Goal: Task Accomplishment & Management: Use online tool/utility

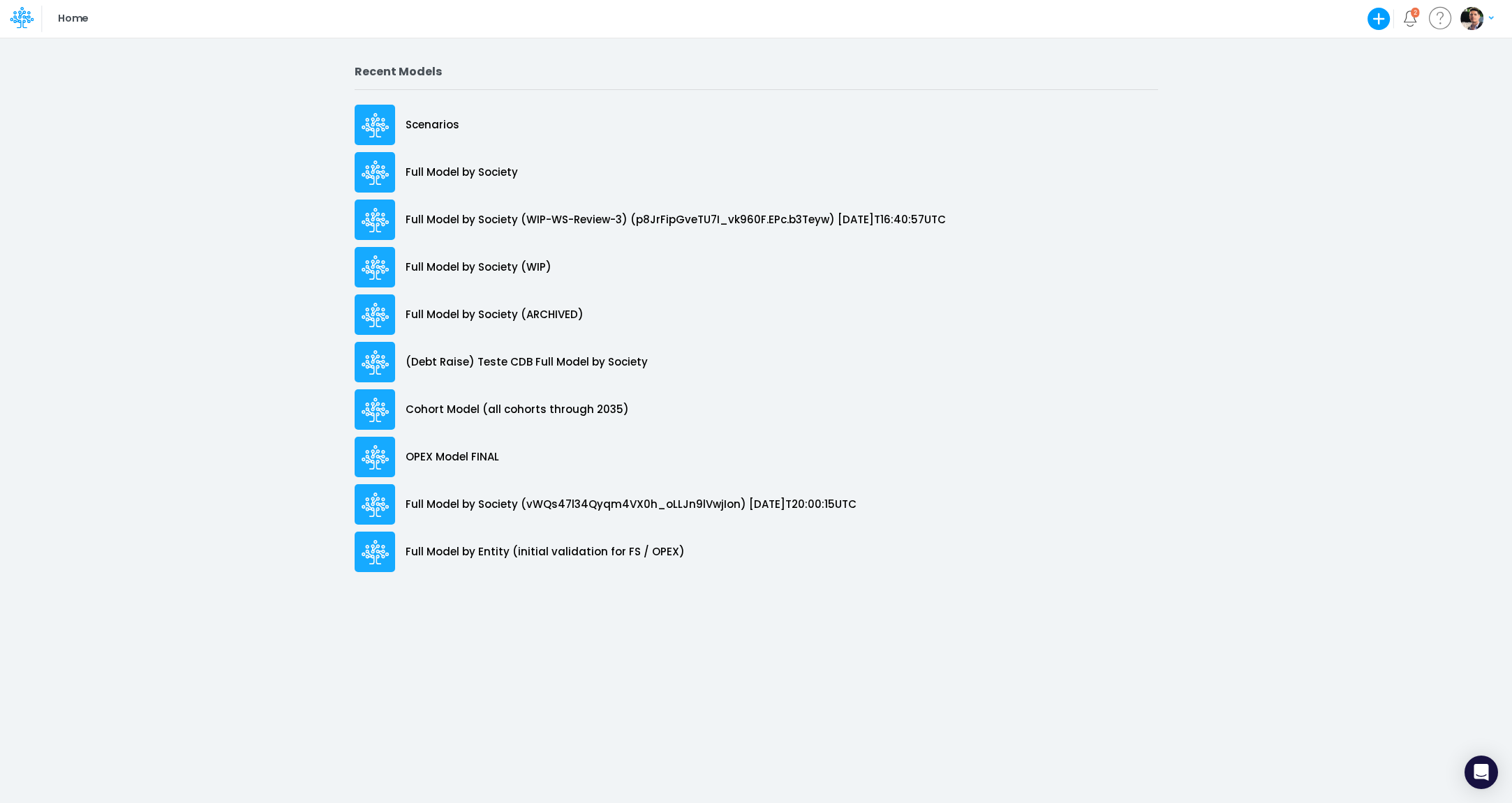
click at [29, 18] on icon at bounding box center [22, 17] width 24 height 24
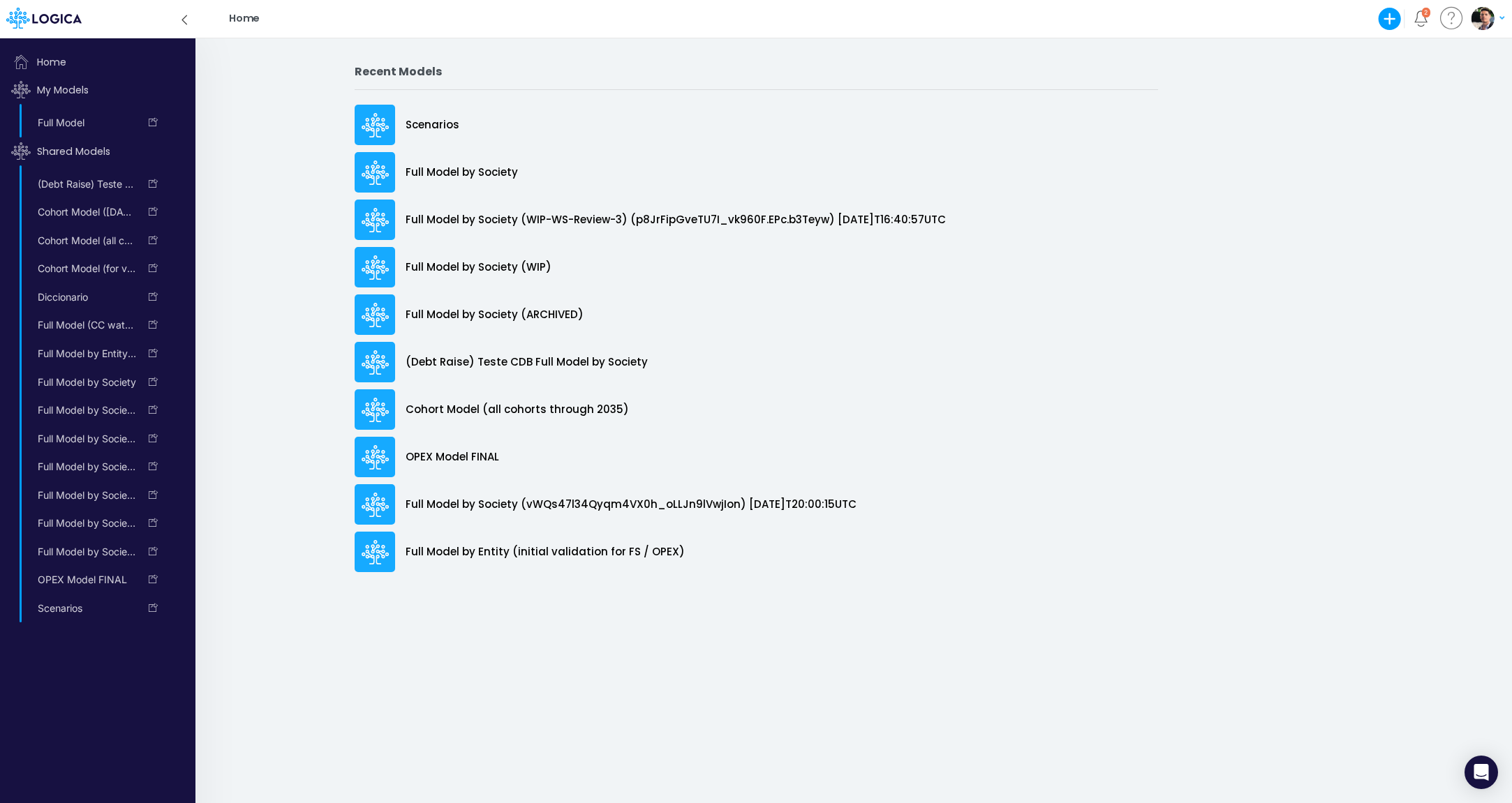
click at [29, 18] on icon at bounding box center [44, 18] width 75 height 21
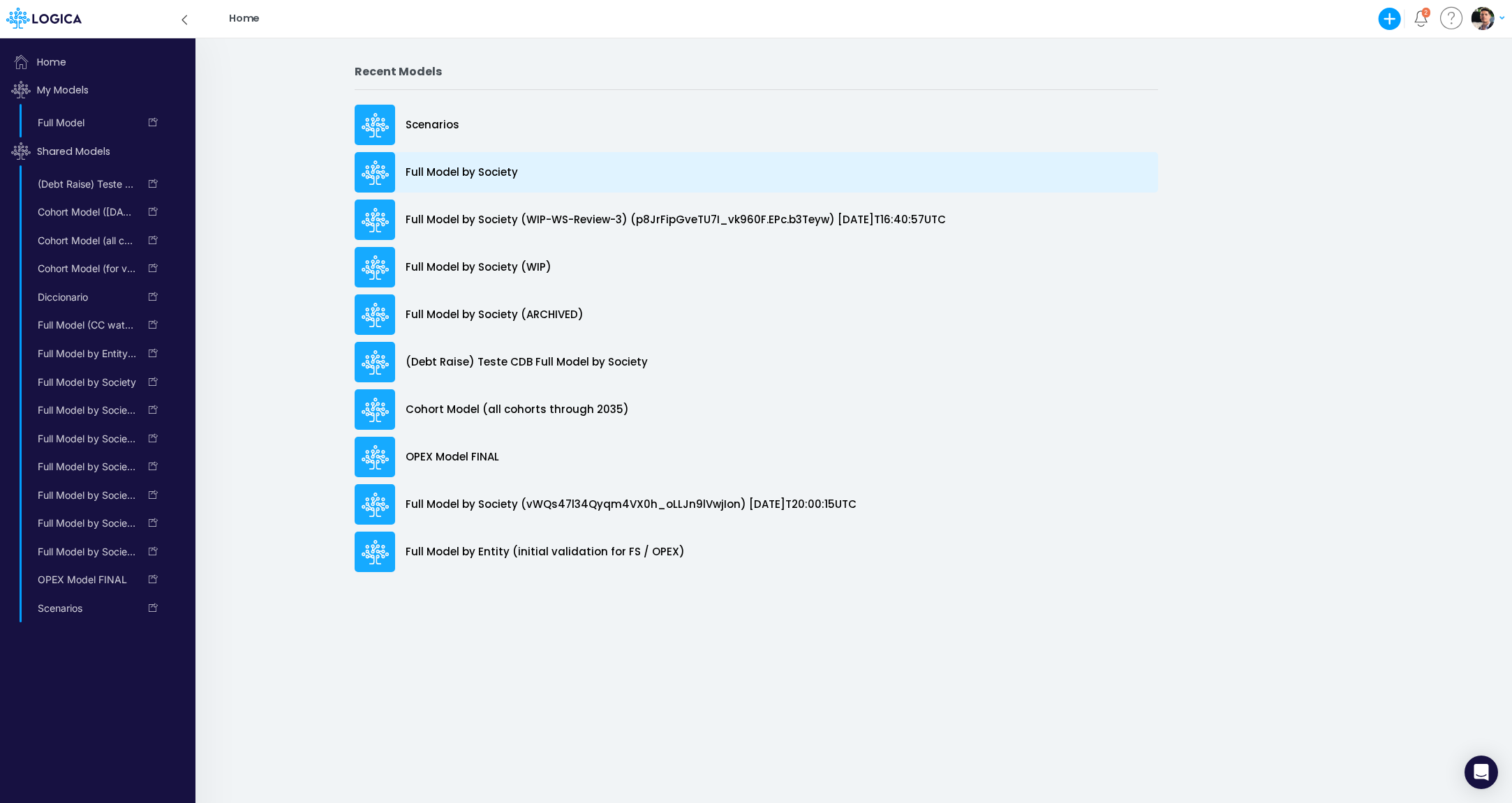
click at [479, 175] on p "Full Model by Society" at bounding box center [462, 172] width 112 height 16
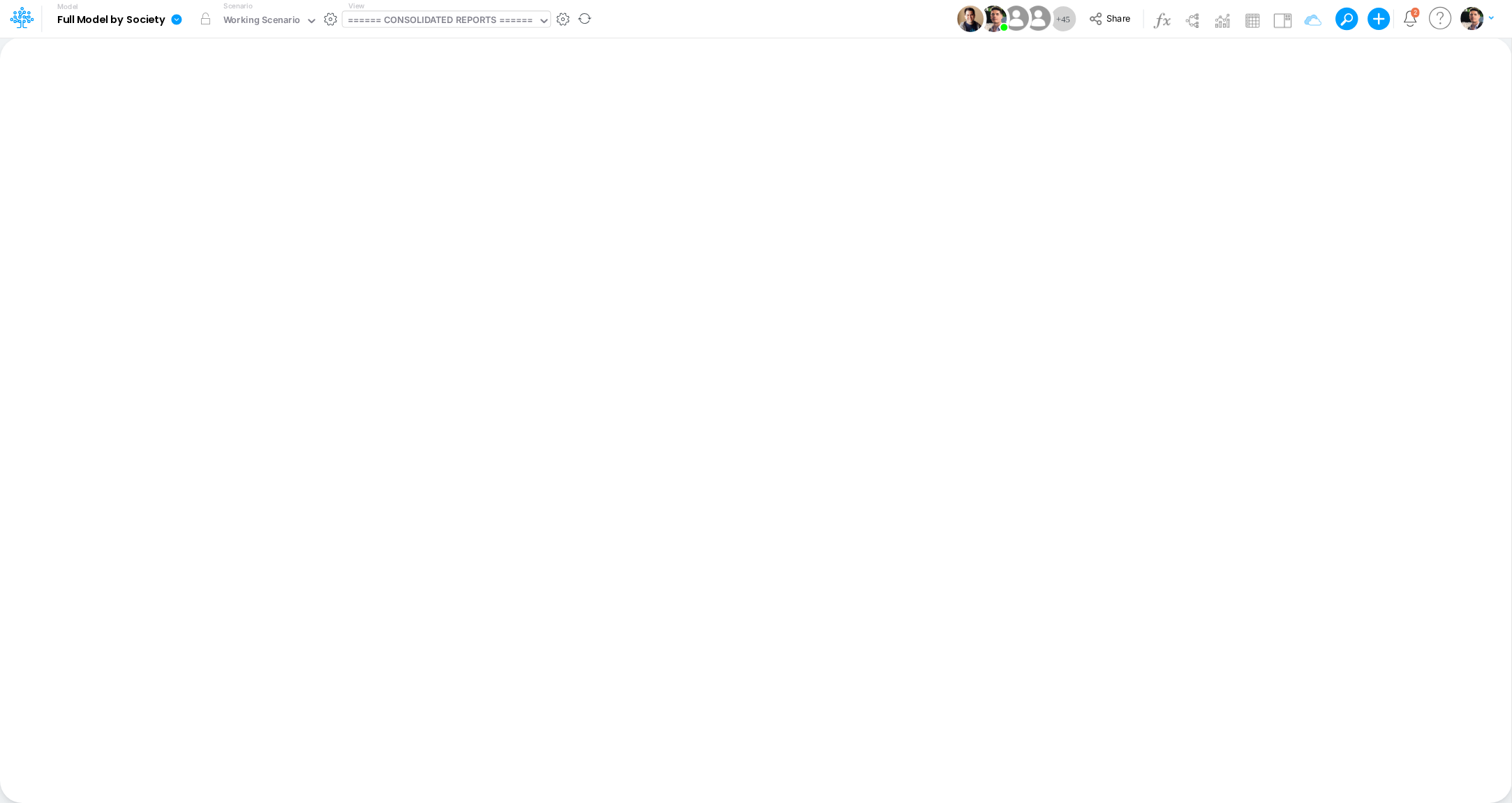
click at [460, 25] on div "====== CONSOLIDATED REPORTS ======" at bounding box center [440, 21] width 185 height 16
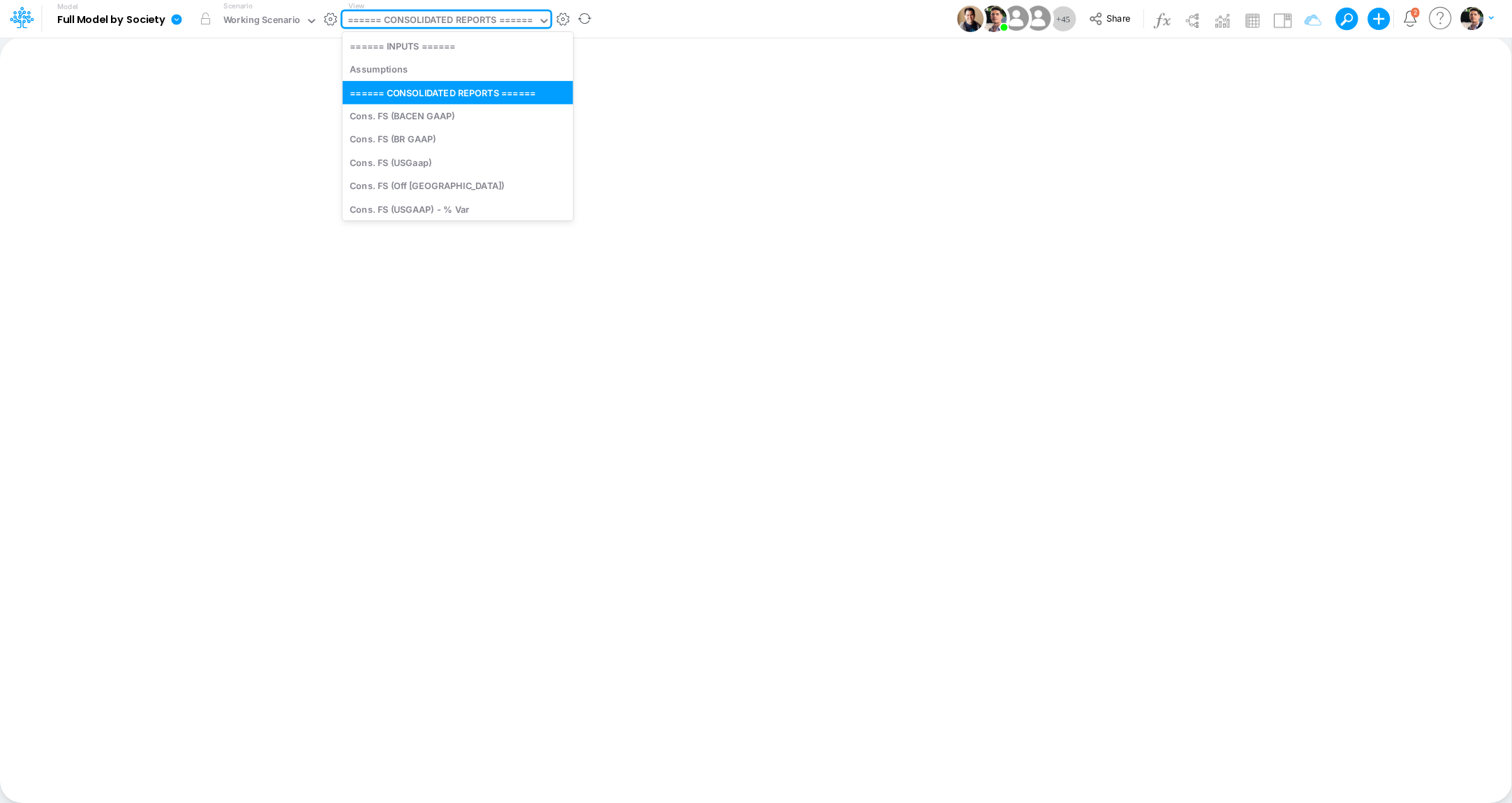
click at [460, 25] on div "====== CONSOLIDATED REPORTS ======" at bounding box center [440, 21] width 185 height 16
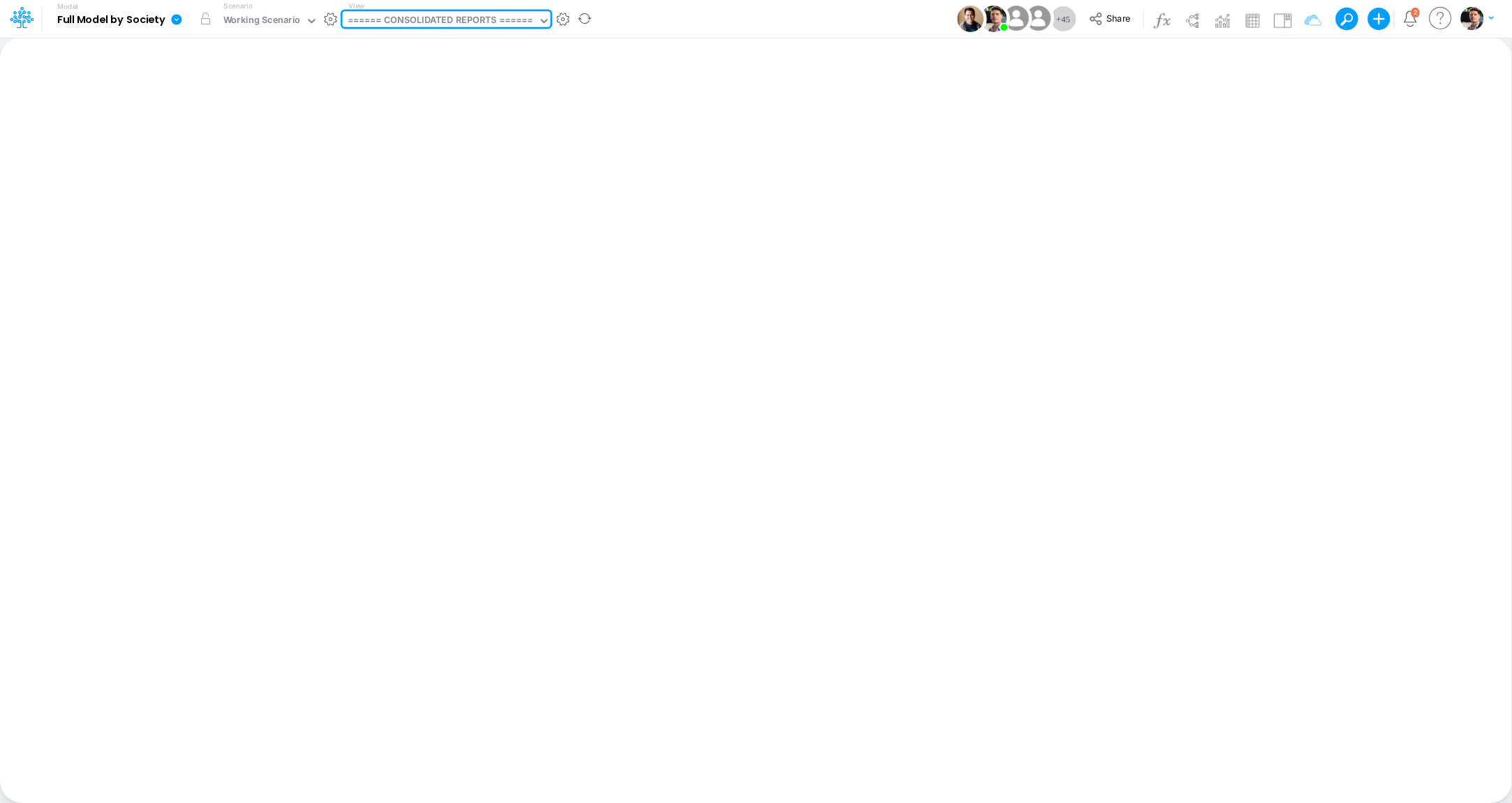
click at [432, 22] on div "====== CONSOLIDATED REPORTS ======" at bounding box center [440, 21] width 185 height 16
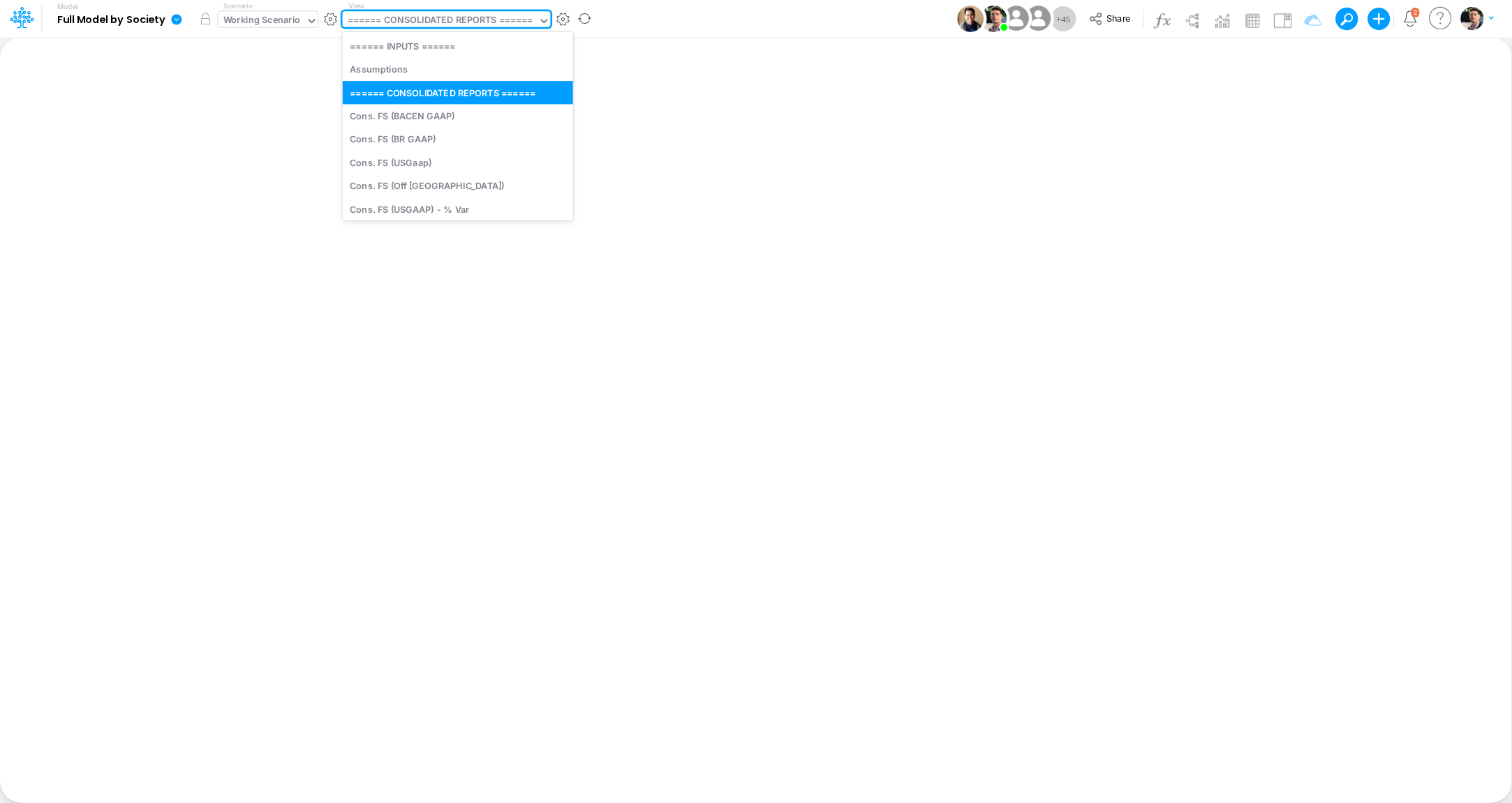
click at [266, 17] on div "Working Scenario" at bounding box center [262, 21] width 78 height 16
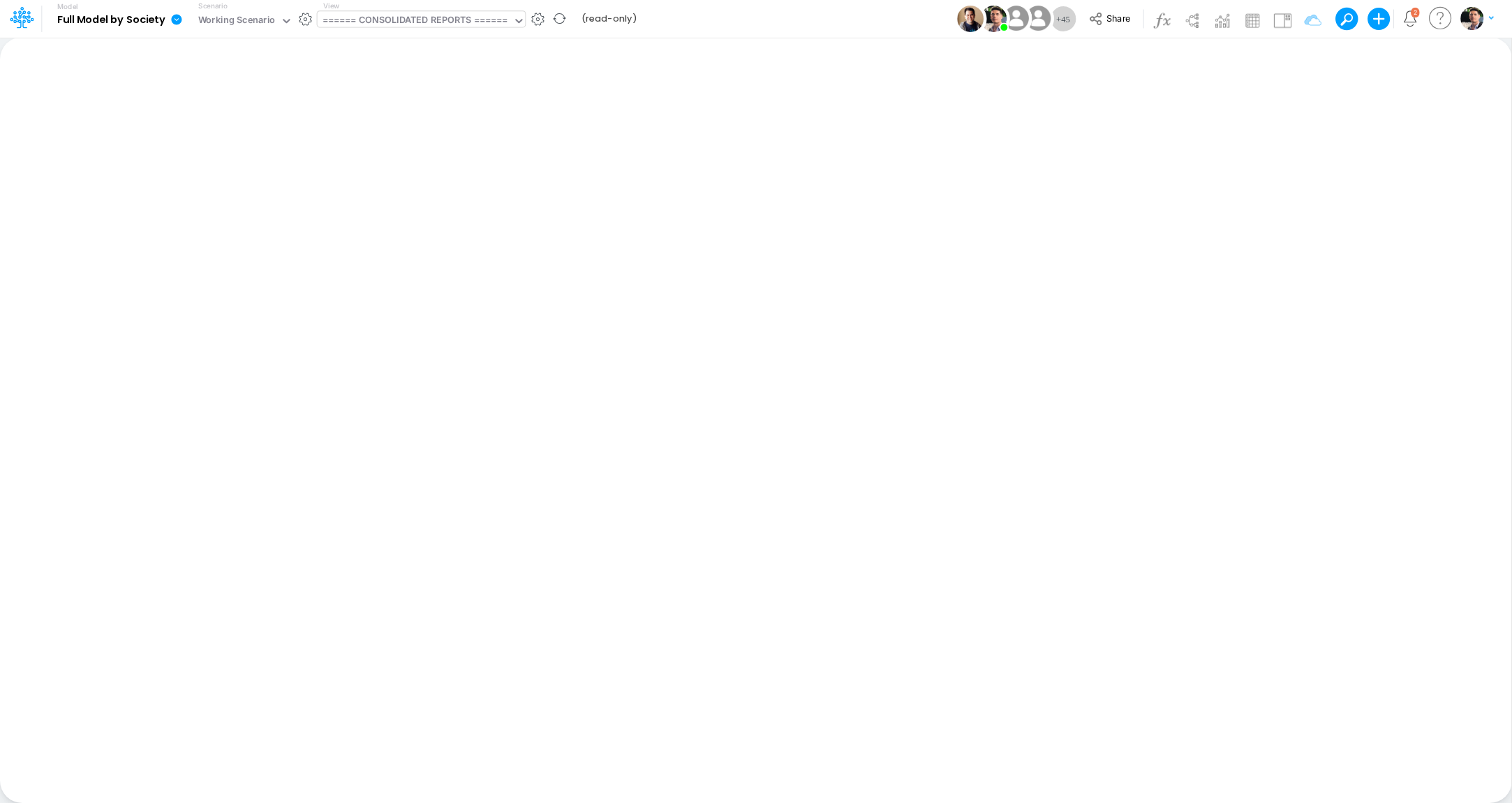
click at [392, 25] on div "====== CONSOLIDATED REPORTS ======" at bounding box center [415, 21] width 185 height 16
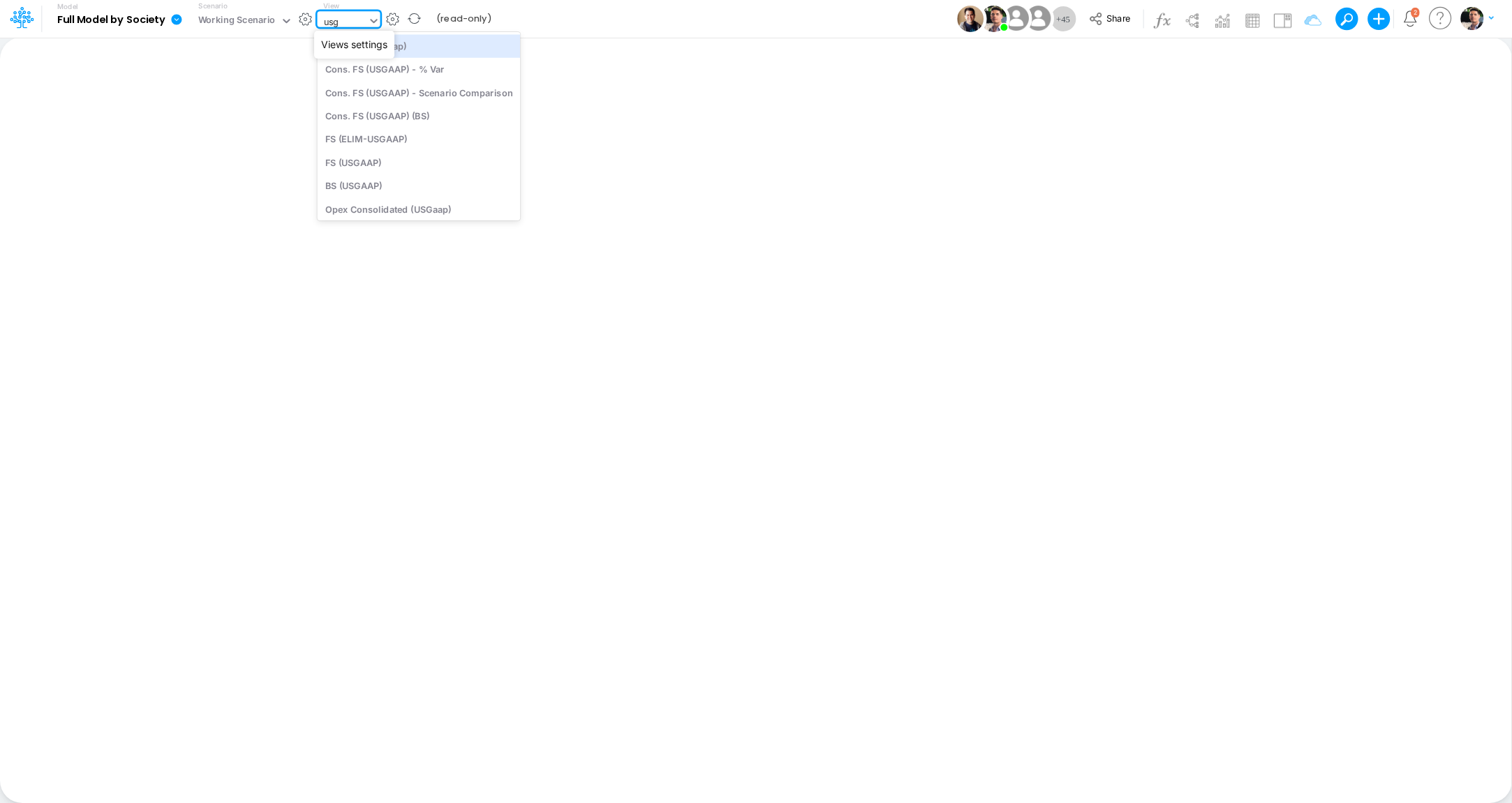
type input "usga"
click at [396, 50] on div "Cons. FS (USGaap)" at bounding box center [419, 45] width 203 height 23
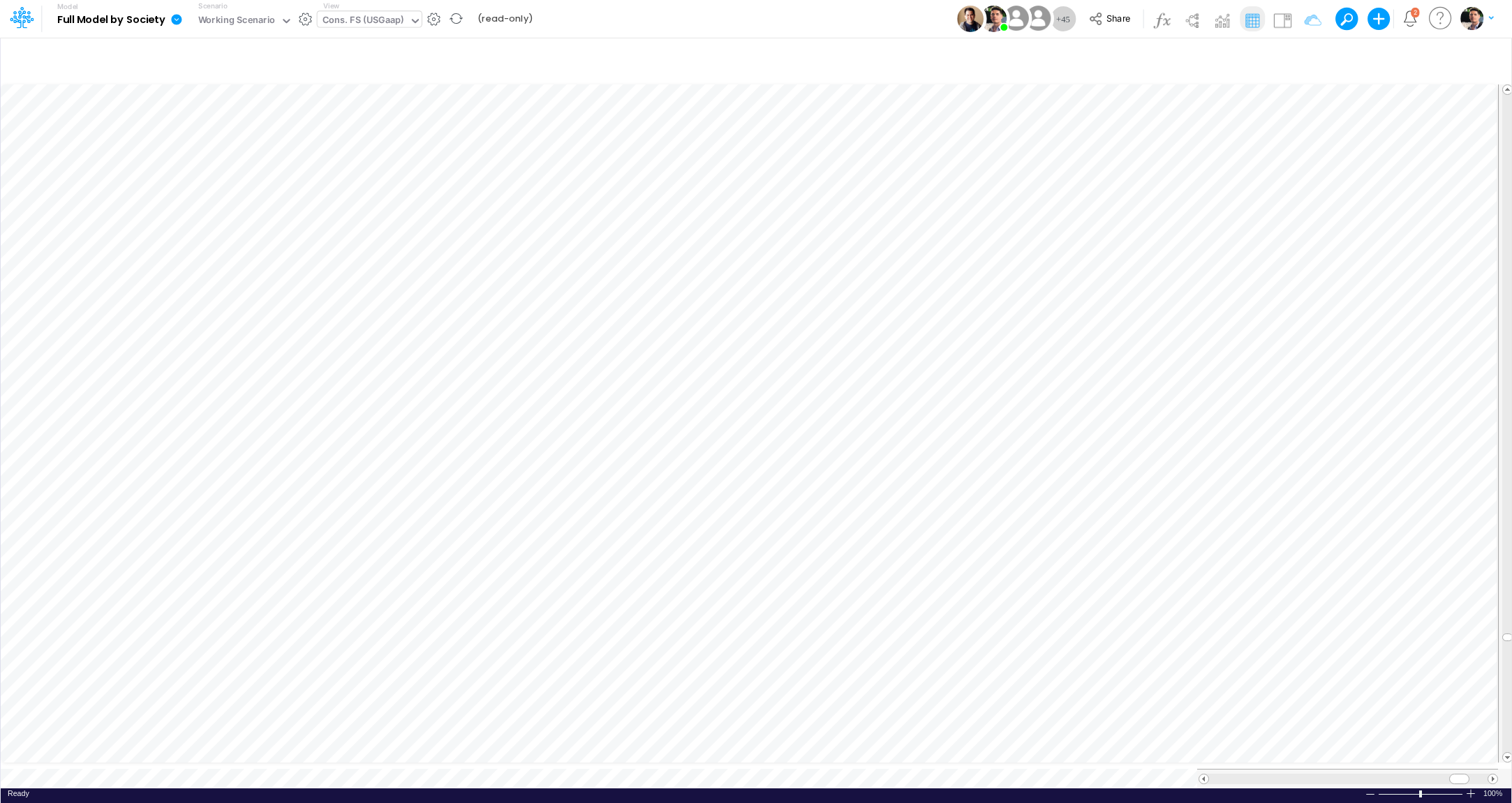
scroll to position [5, 42]
click at [1377, 56] on icon "button" at bounding box center [1381, 58] width 21 height 15
click at [1171, 314] on icon "button" at bounding box center [1173, 312] width 9 height 9
click at [1035, 326] on div "Type to search..." at bounding box center [1045, 318] width 142 height 23
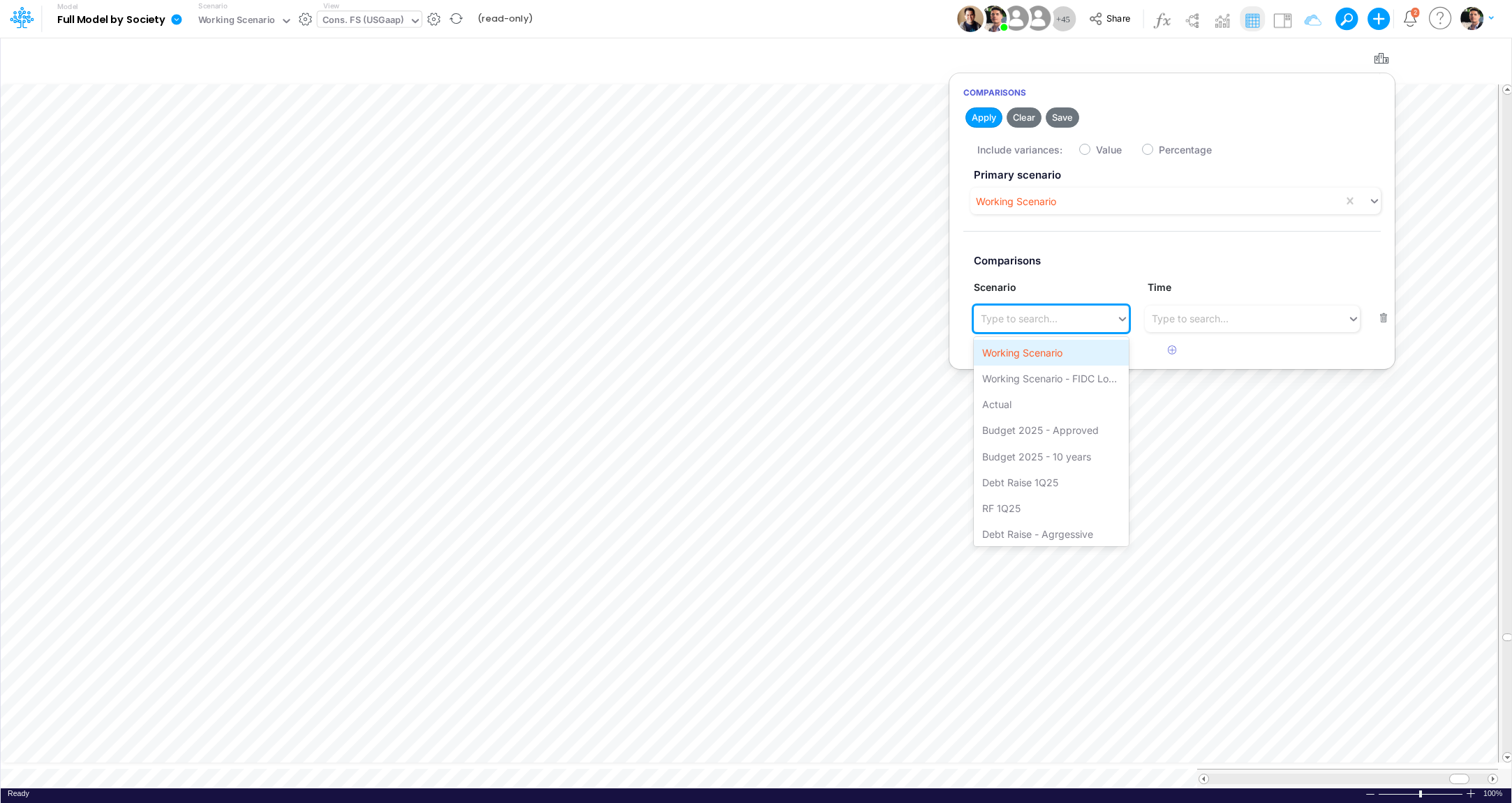
click at [1056, 350] on div "Working Scenario" at bounding box center [1051, 353] width 155 height 26
click at [1096, 155] on label "Value" at bounding box center [1109, 149] width 26 height 15
click at [1096, 151] on input "Value" at bounding box center [1100, 146] width 9 height 9
checkbox input "true"
click at [981, 120] on button "Apply" at bounding box center [984, 118] width 37 height 20
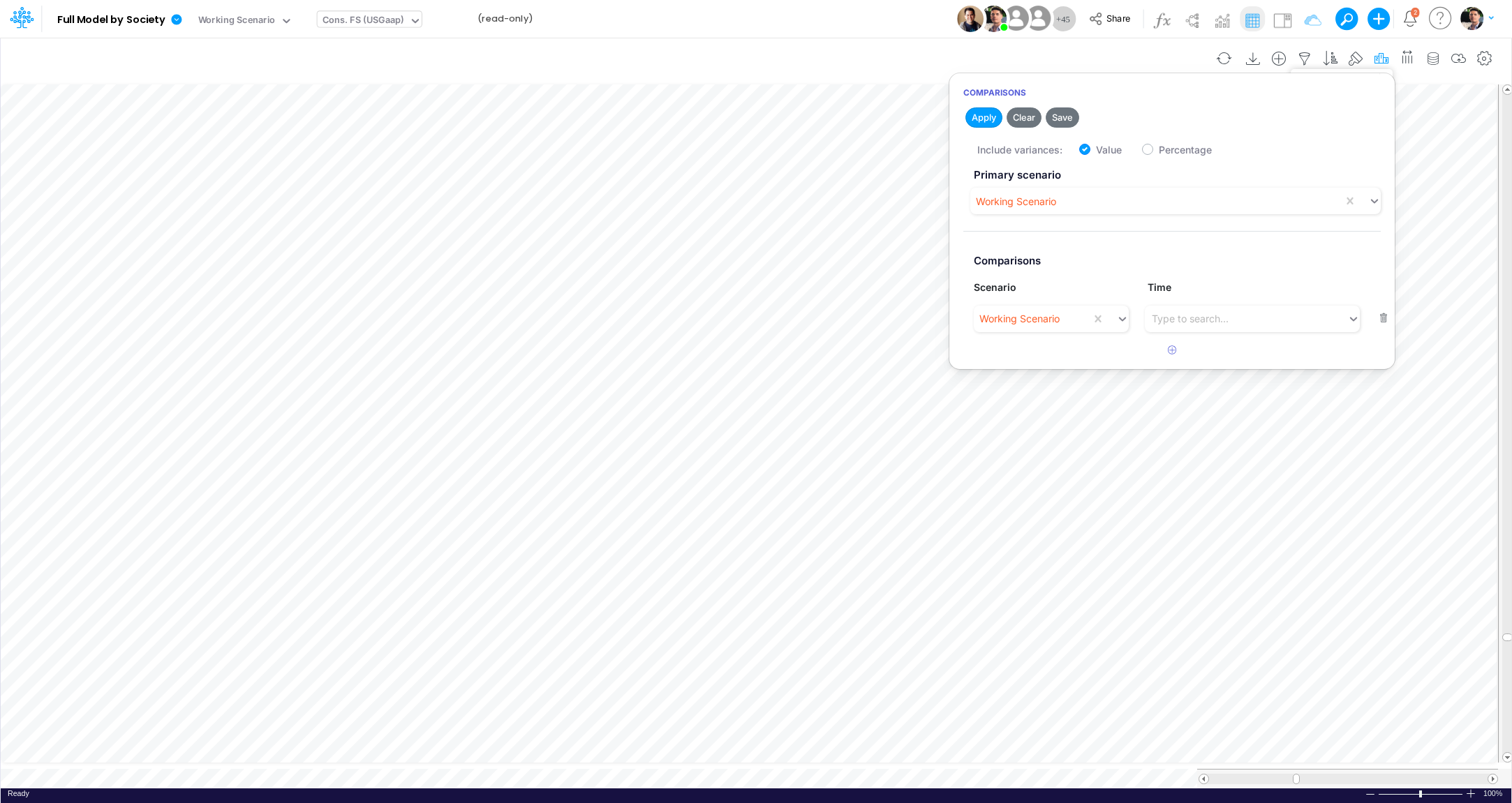
click at [1383, 57] on icon "button" at bounding box center [1381, 58] width 21 height 15
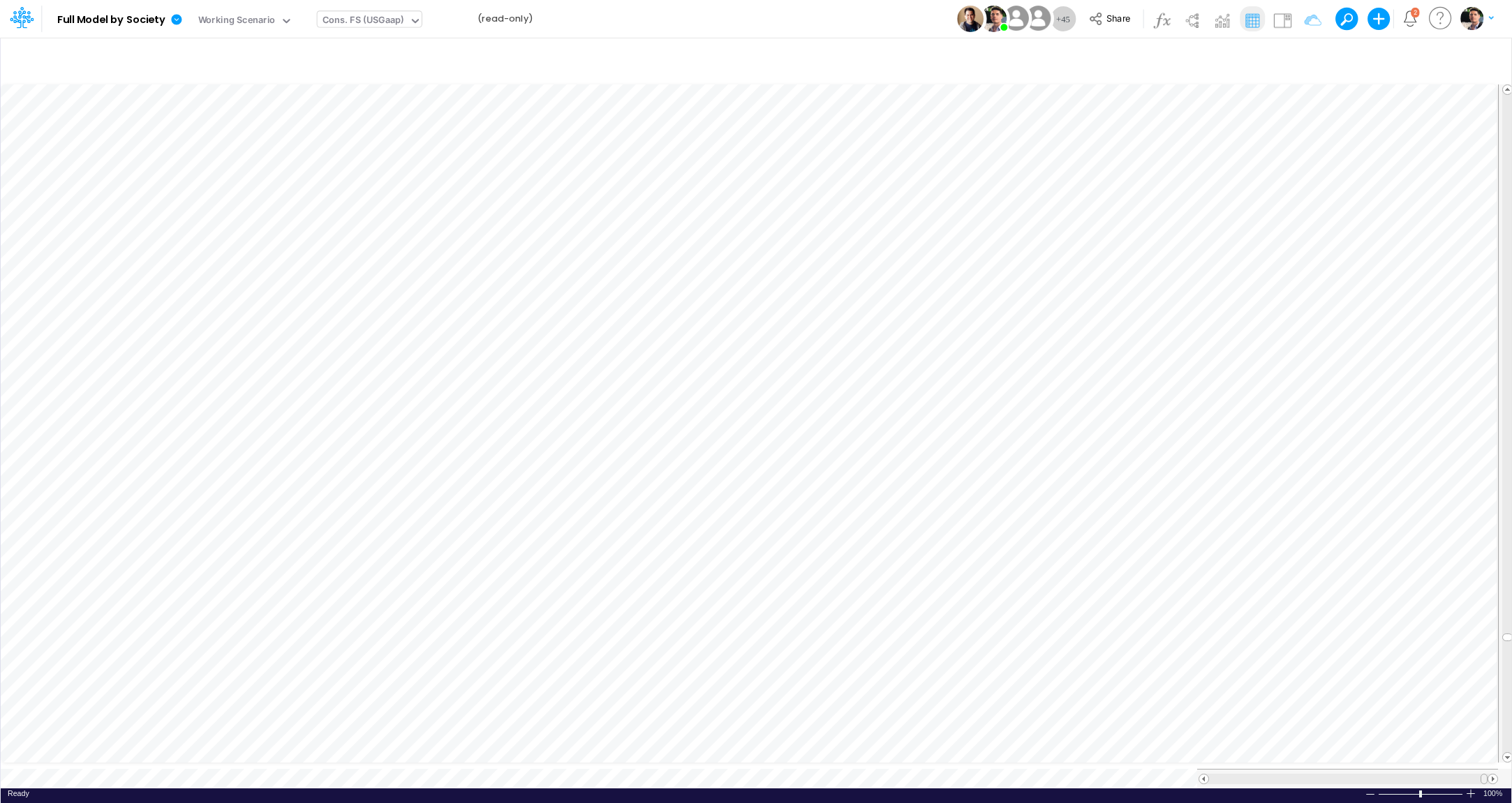
drag, startPoint x: 1294, startPoint y: 766, endPoint x: 1516, endPoint y: 760, distance: 222.1
click at [1203, 775] on span at bounding box center [1204, 779] width 9 height 9
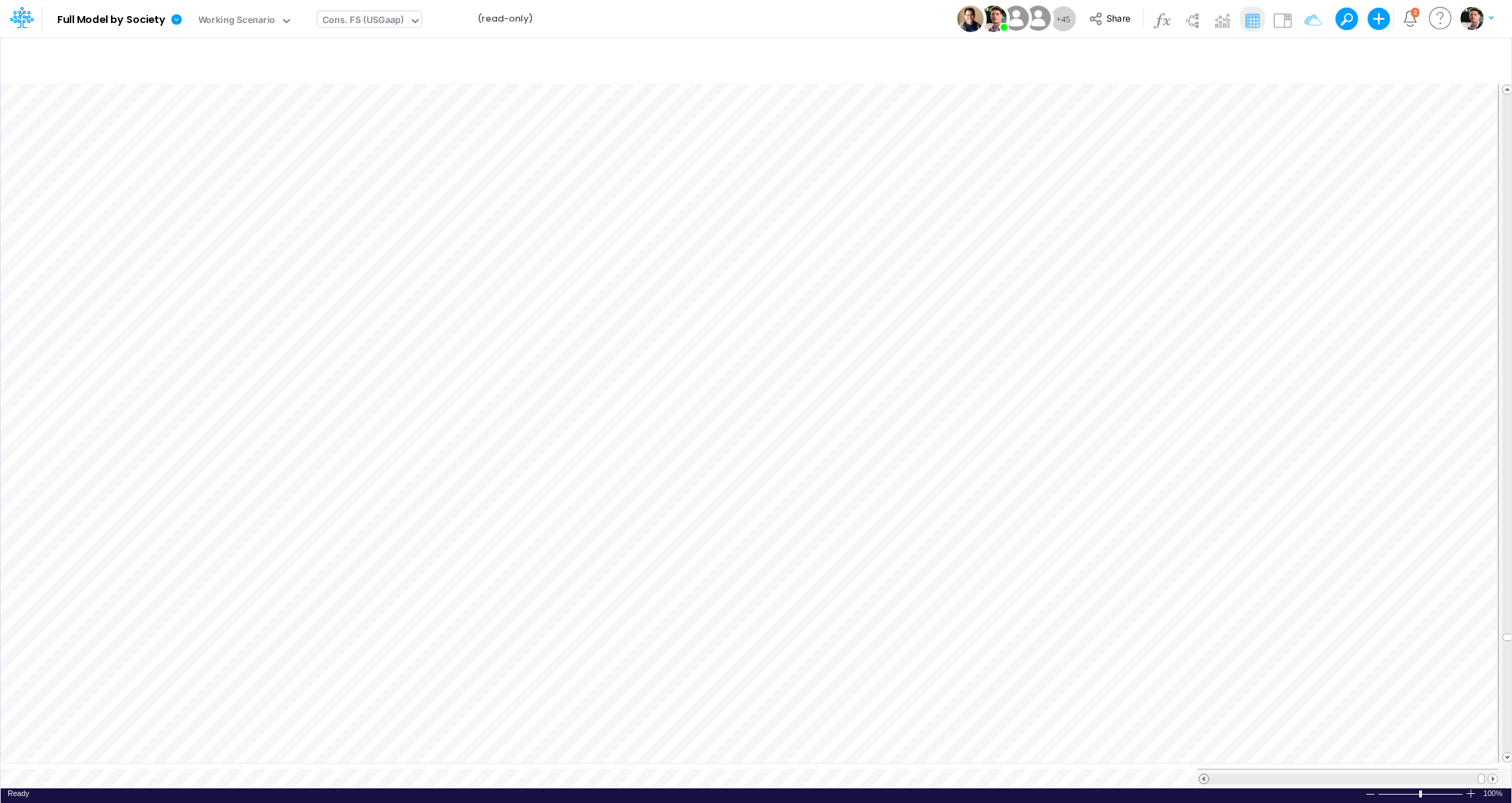
click at [1203, 775] on span at bounding box center [1204, 779] width 9 height 9
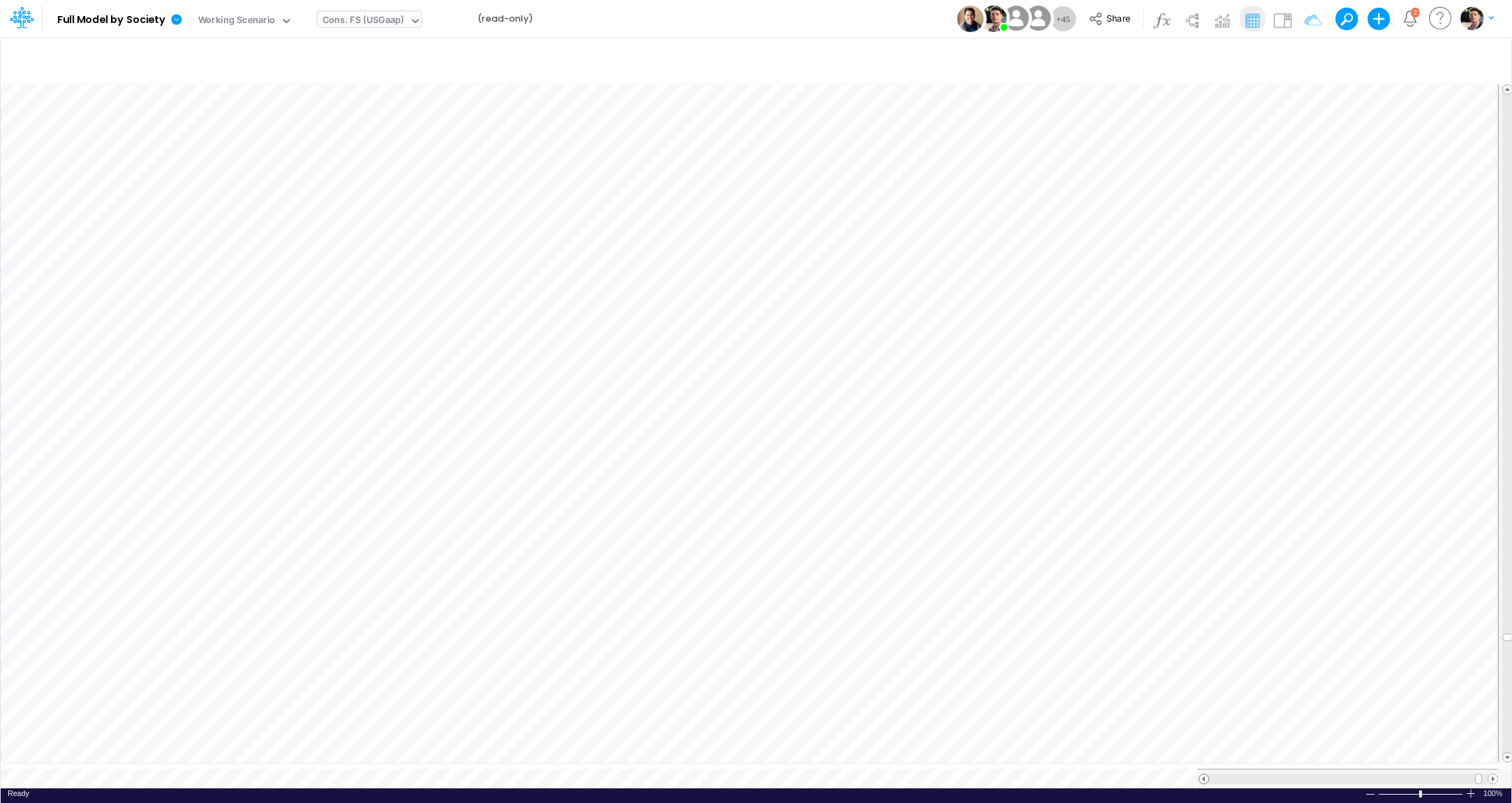
click at [1203, 775] on span at bounding box center [1204, 779] width 9 height 9
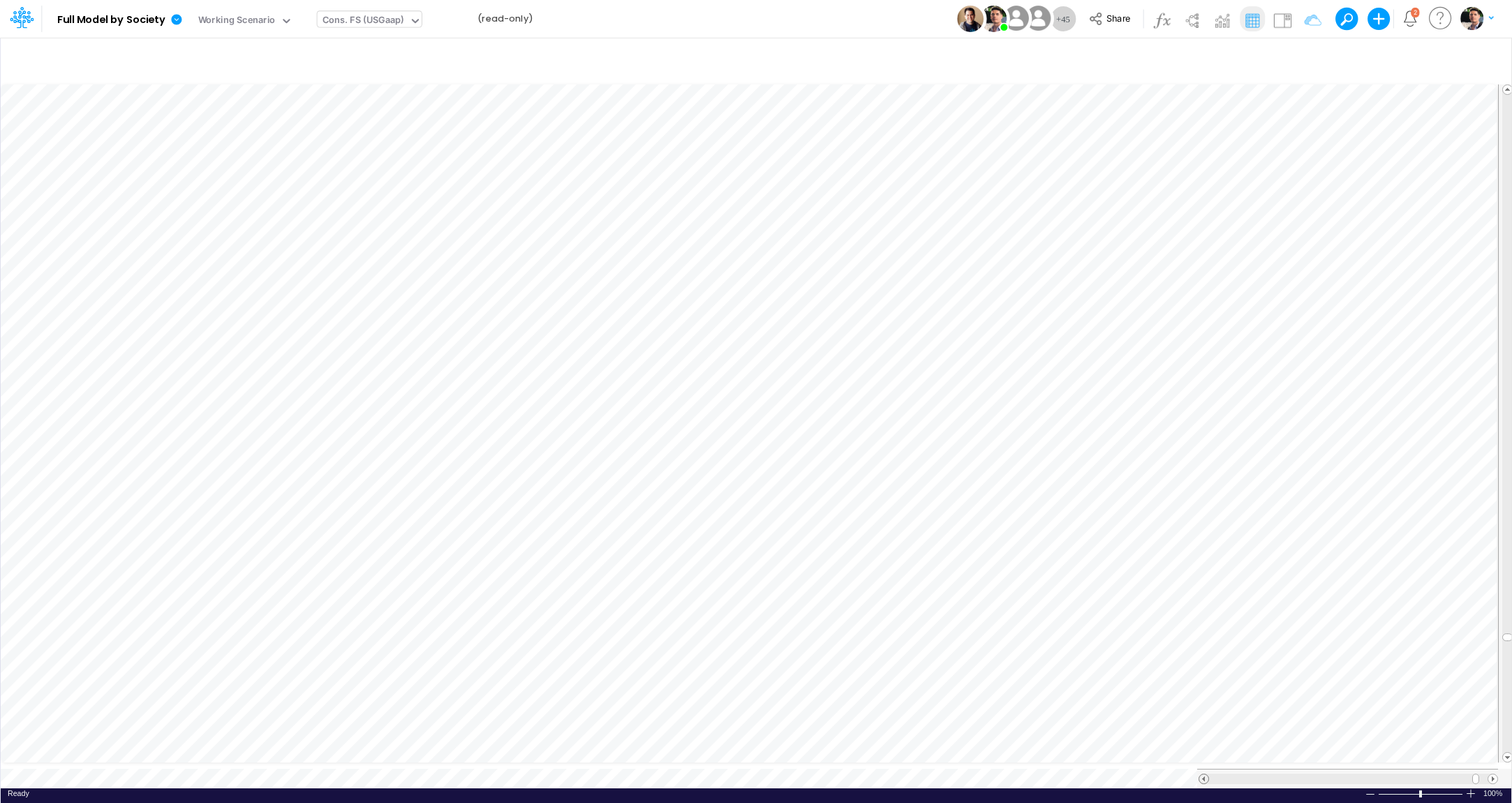
click at [1203, 775] on span at bounding box center [1204, 779] width 9 height 9
click at [1202, 775] on span at bounding box center [1204, 779] width 9 height 9
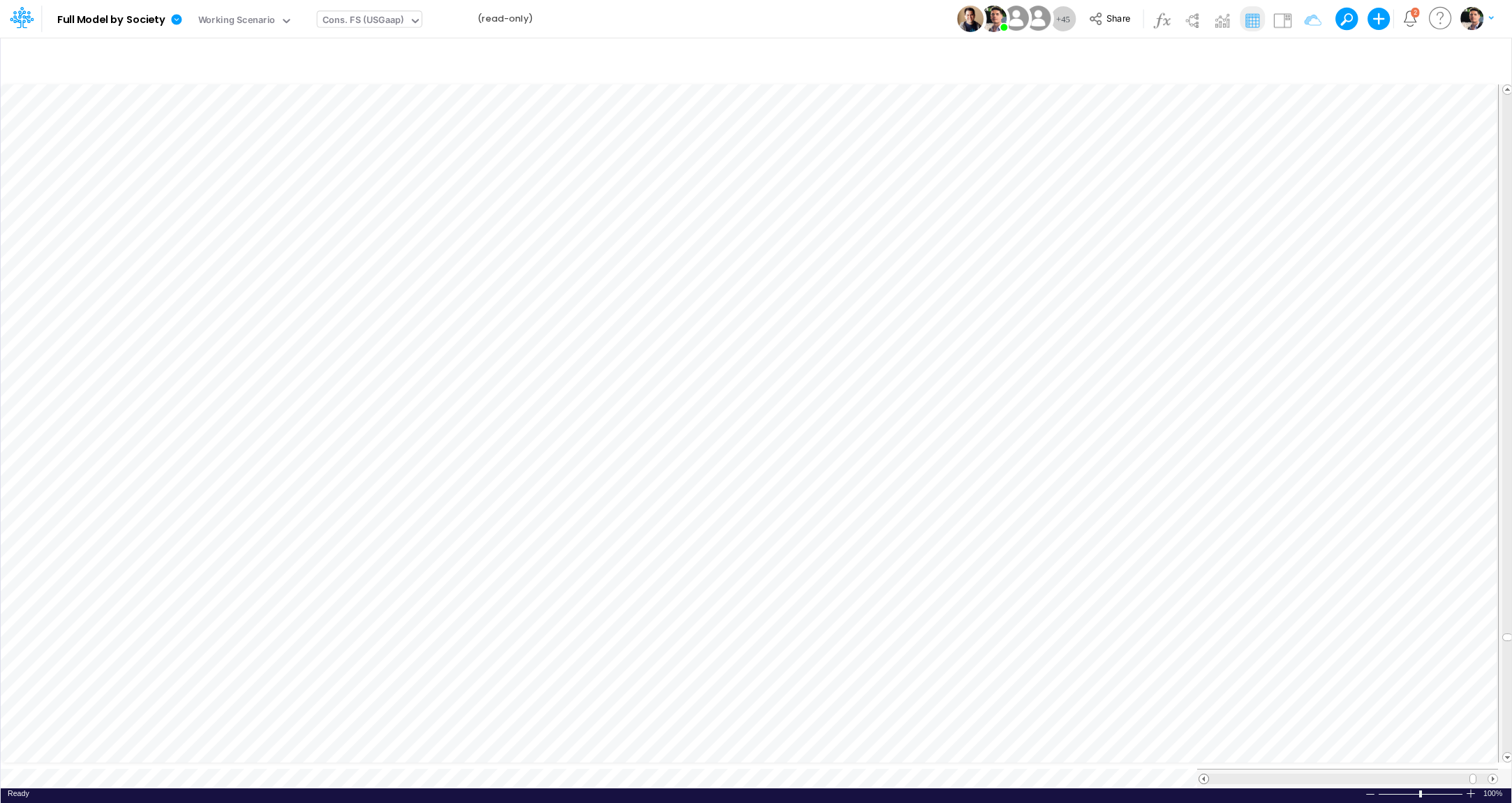
click at [1202, 775] on span at bounding box center [1204, 779] width 9 height 9
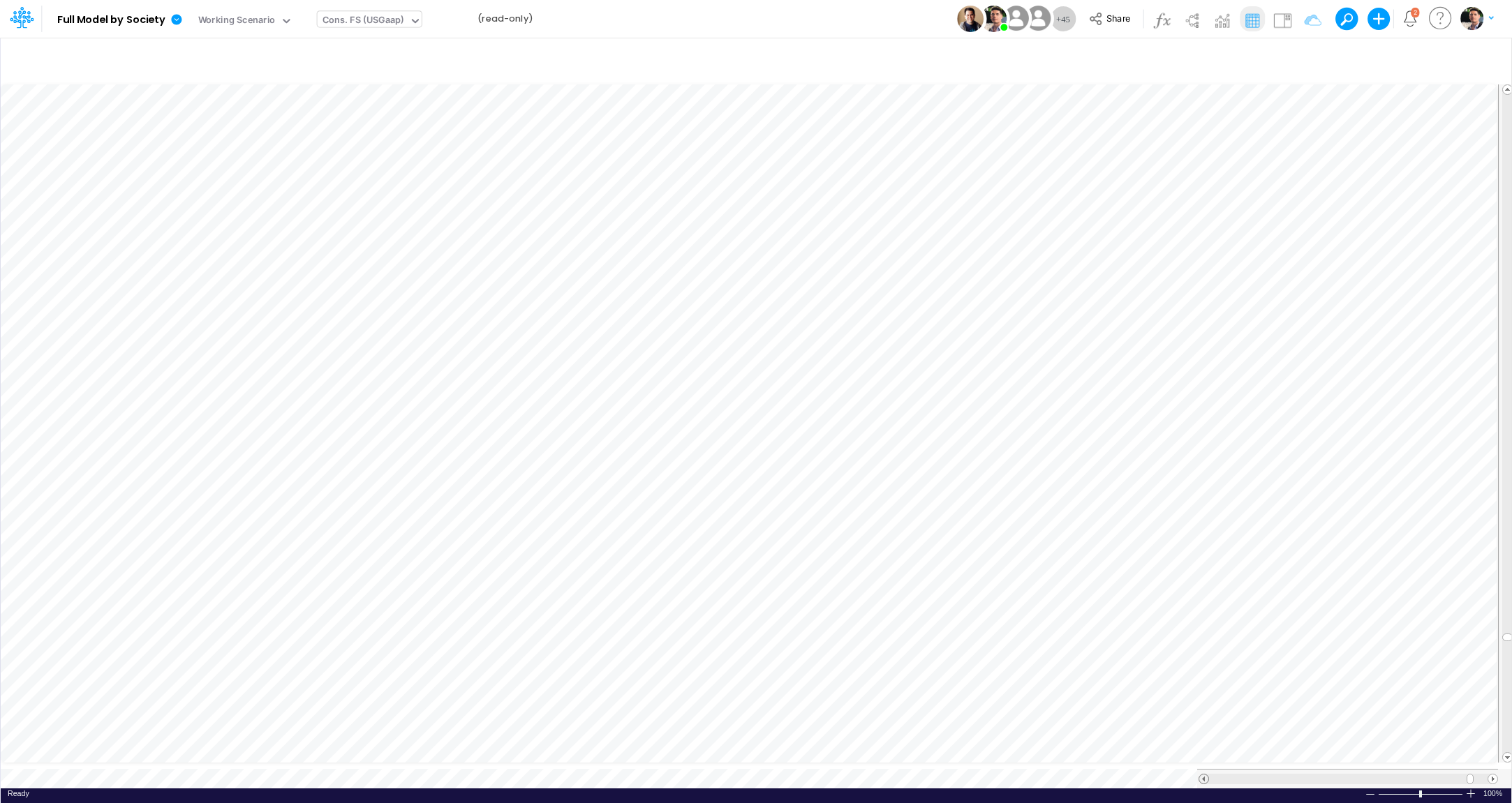
click at [1202, 775] on span at bounding box center [1204, 779] width 9 height 9
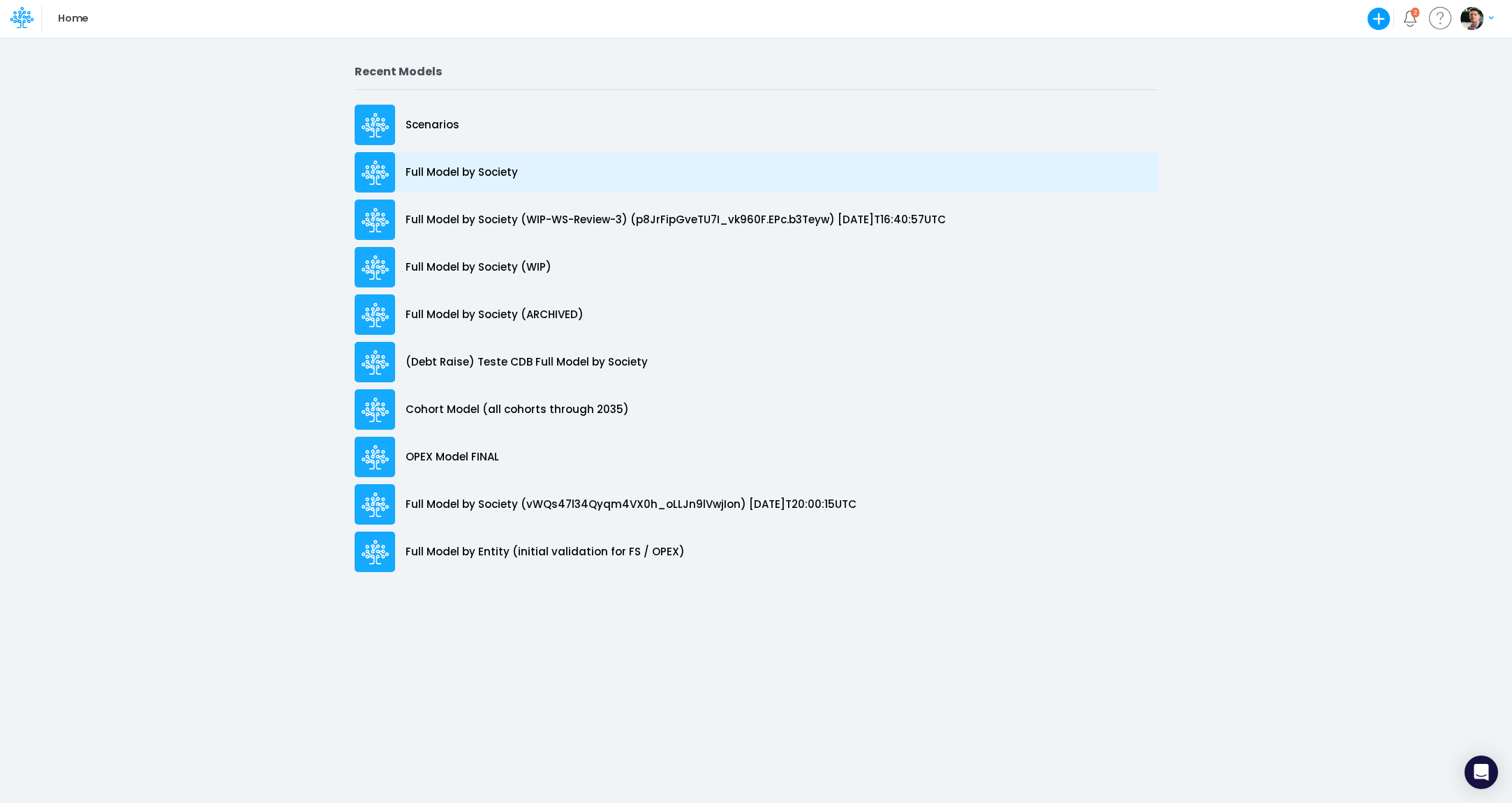
click at [451, 175] on p "Full Model by Society" at bounding box center [462, 172] width 112 height 16
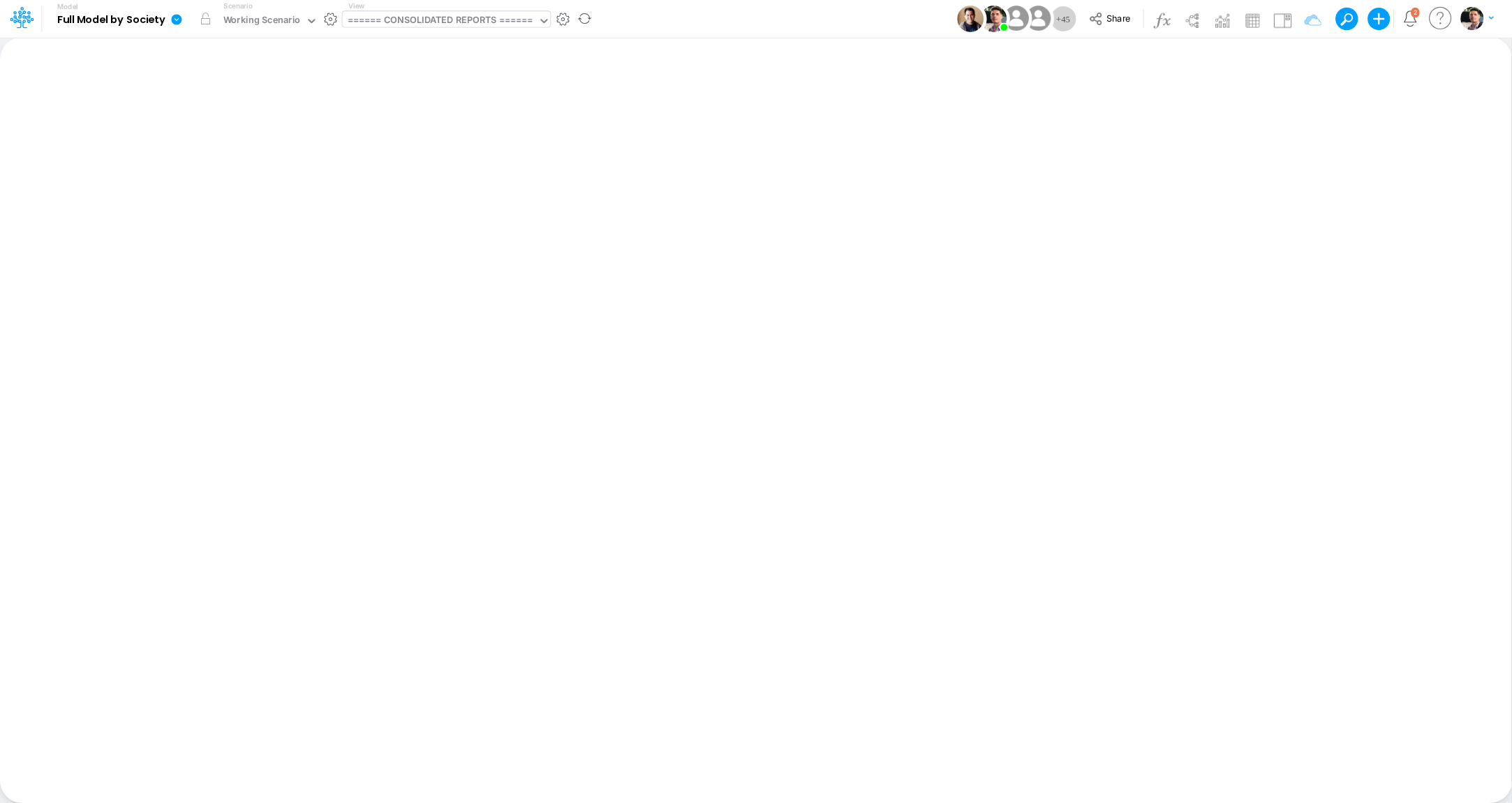
click at [478, 24] on div "====== CONSOLIDATED REPORTS ======" at bounding box center [440, 21] width 185 height 16
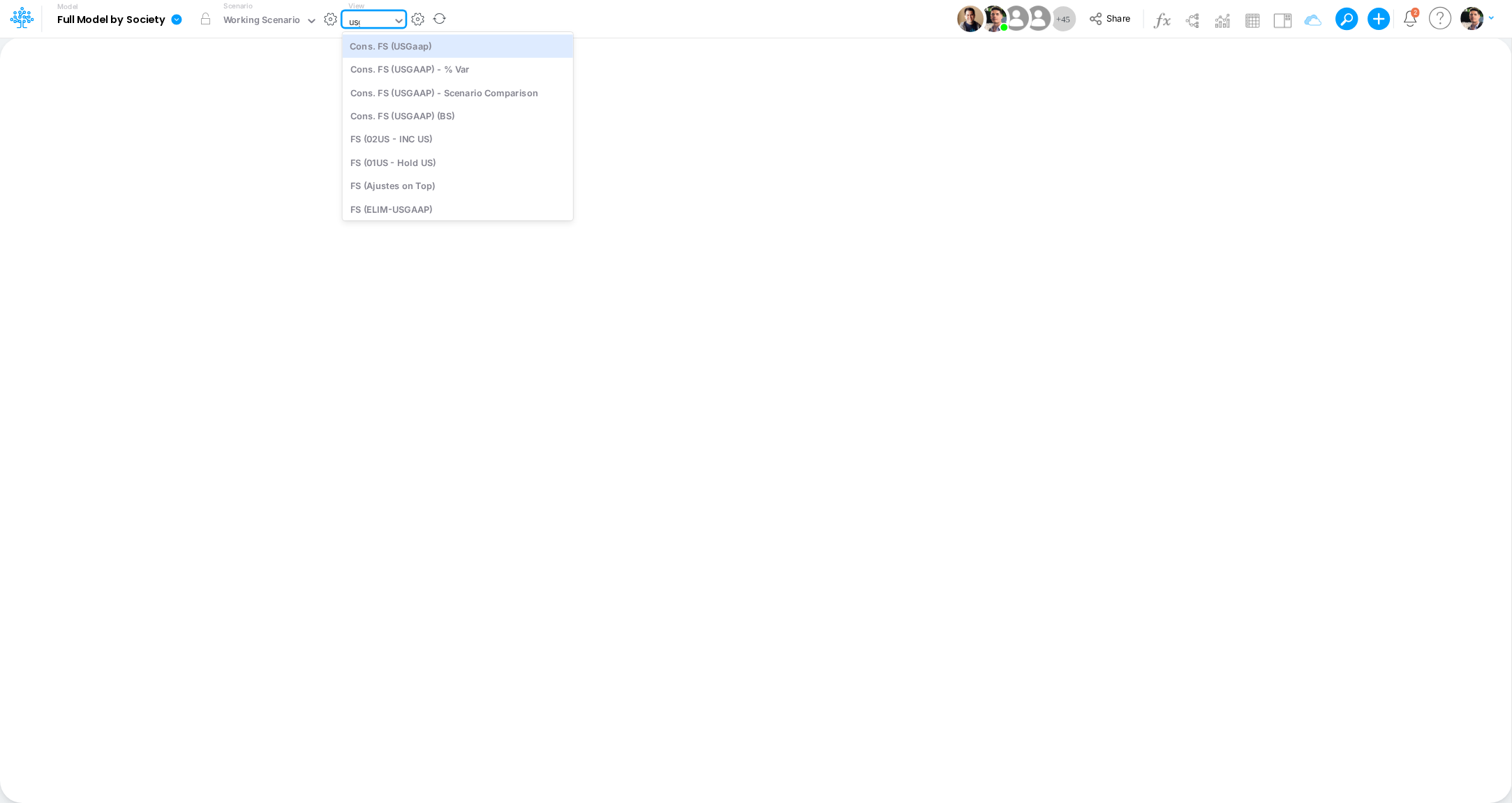
type input "usga"
click at [458, 38] on div "Cons. FS (USGaap)" at bounding box center [444, 45] width 203 height 23
type input "Consolidated FS - USGAAP"
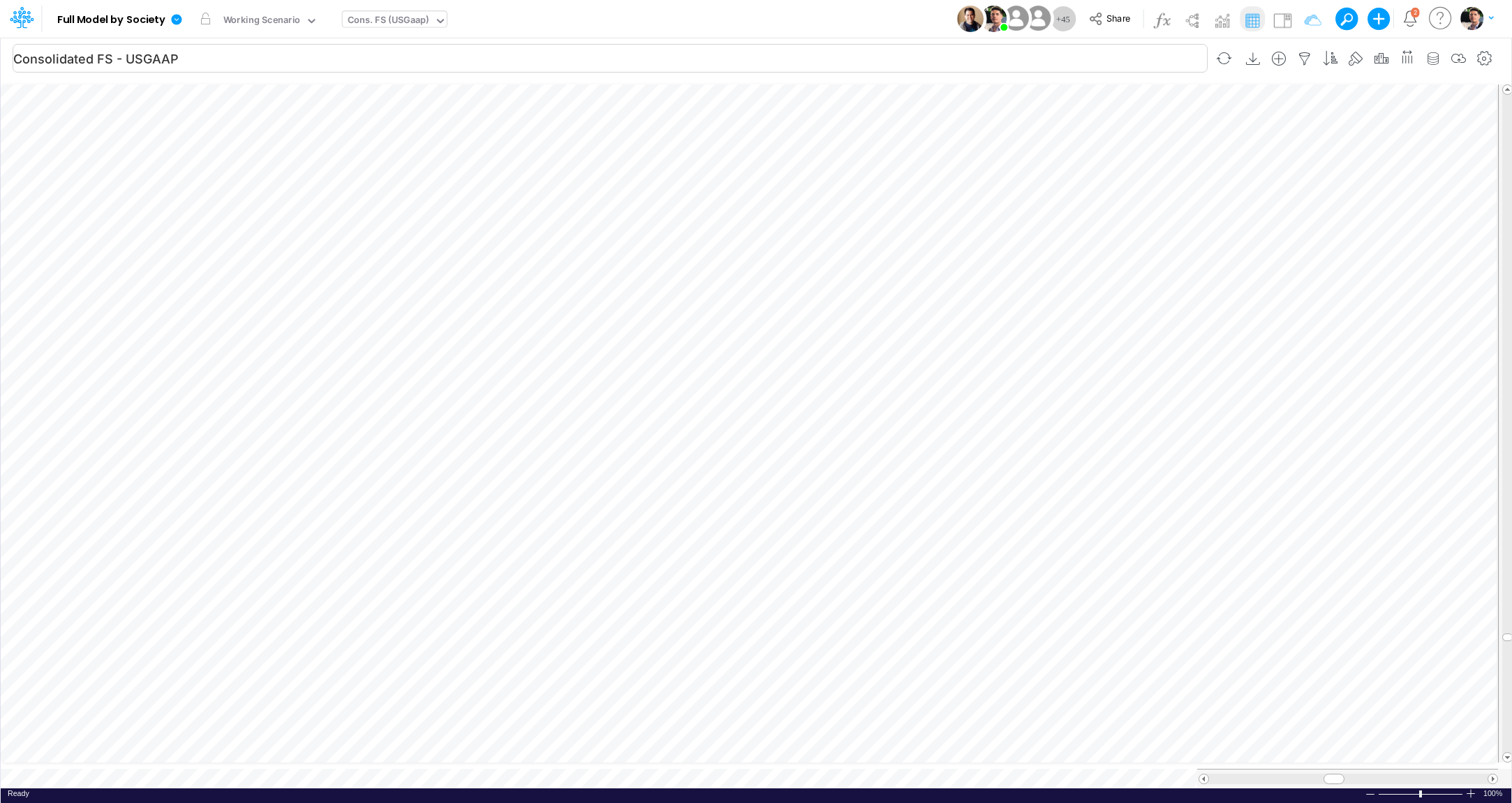
scroll to position [5, 3]
